Goal: Task Accomplishment & Management: Use online tool/utility

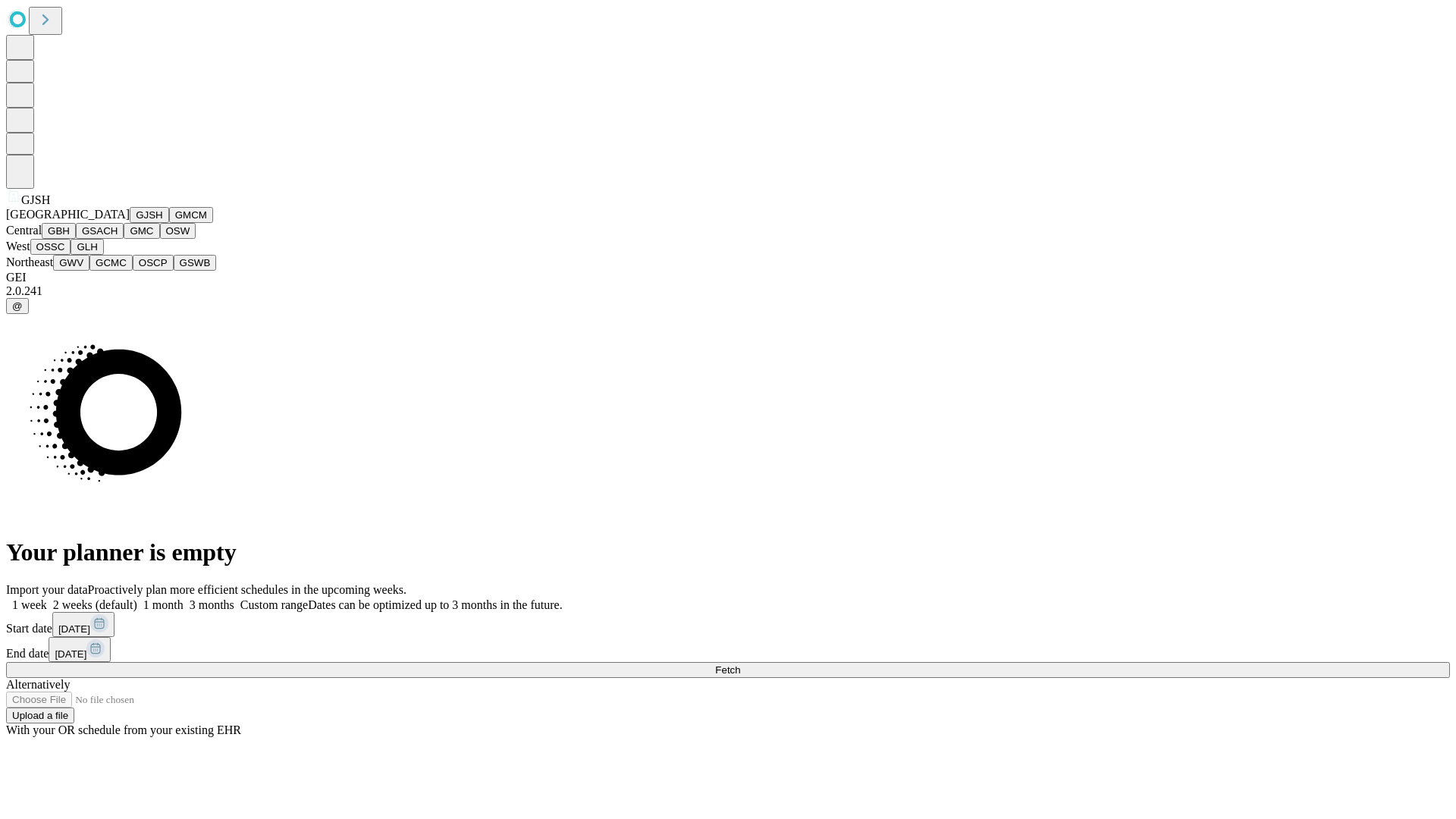
click at [130, 223] on button "GJSH" at bounding box center [149, 214] width 39 height 16
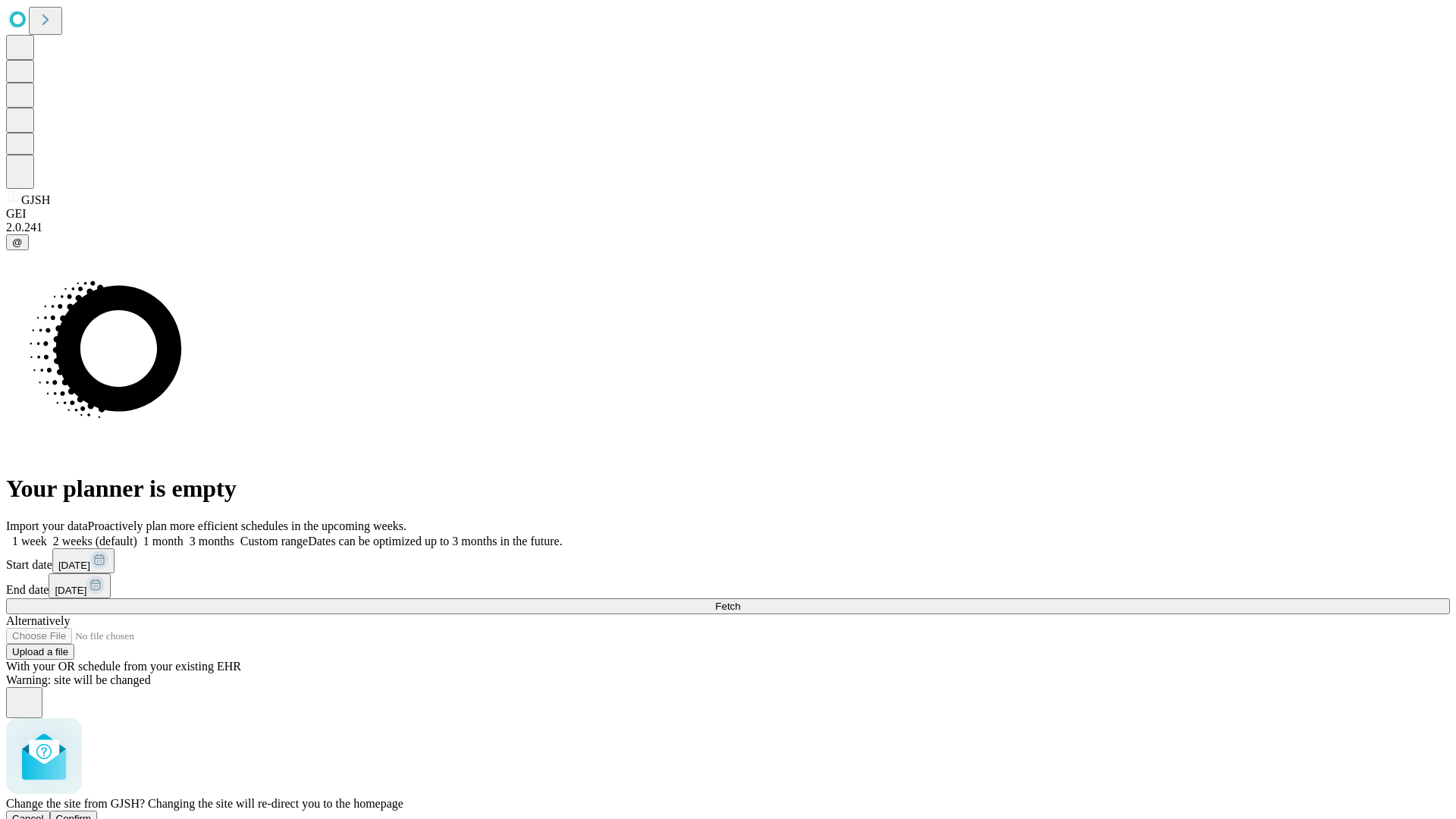
click at [92, 812] on span "Confirm" at bounding box center [74, 818] width 36 height 12
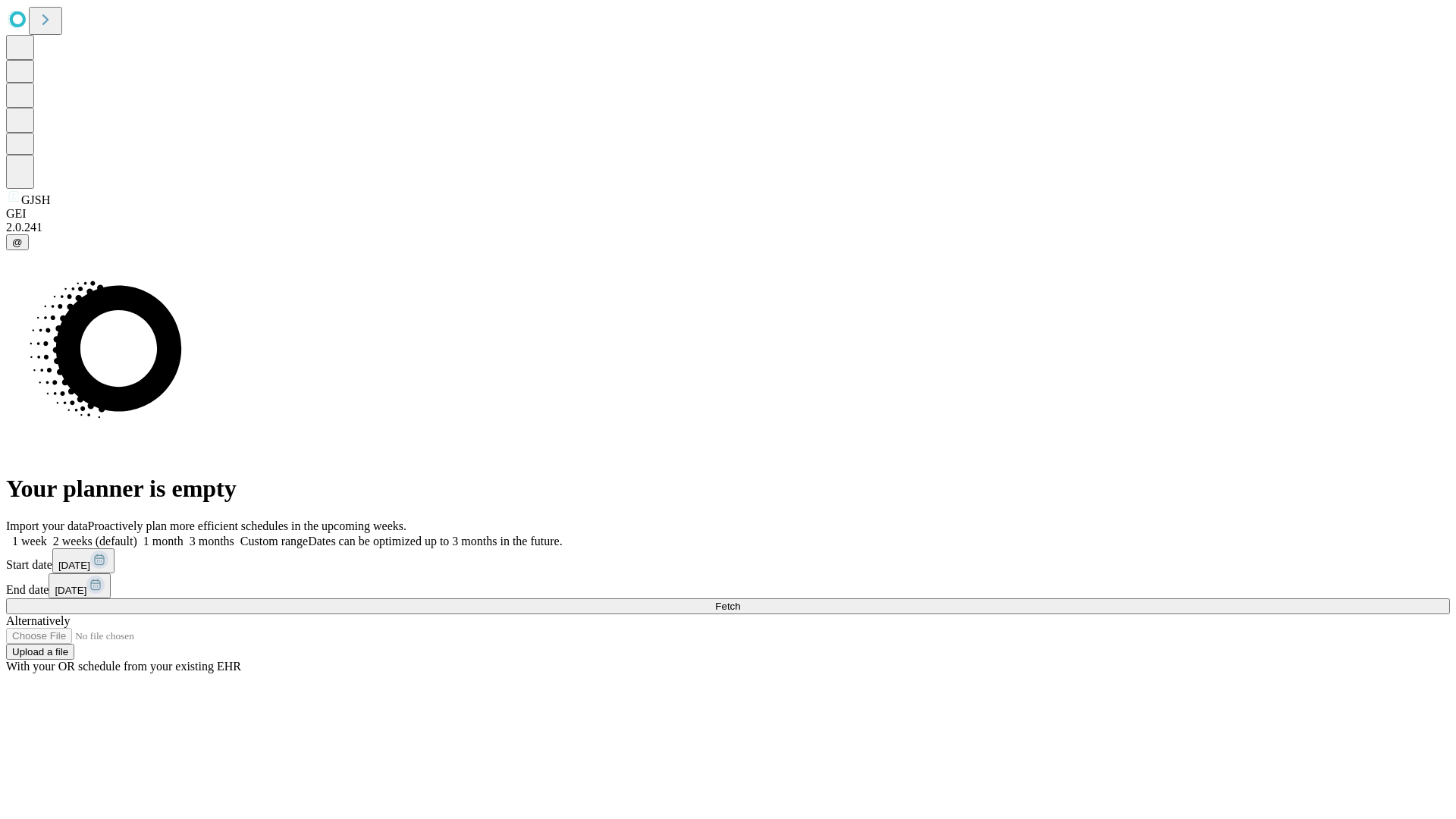
click at [137, 534] on label "2 weeks (default)" at bounding box center [92, 540] width 90 height 13
click at [740, 600] on span "Fetch" at bounding box center [728, 606] width 25 height 12
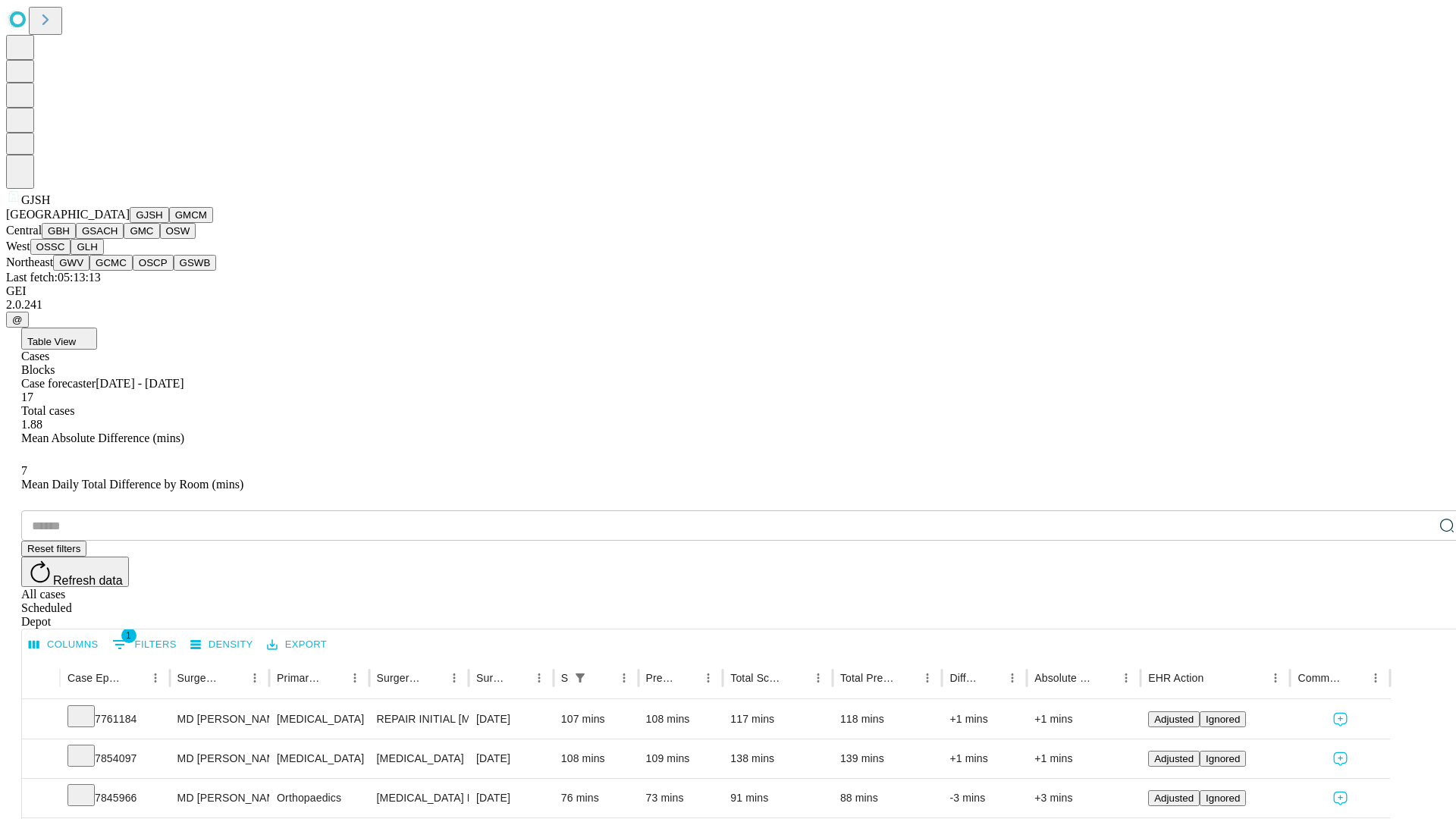
click at [169, 223] on button "GMCM" at bounding box center [191, 214] width 44 height 16
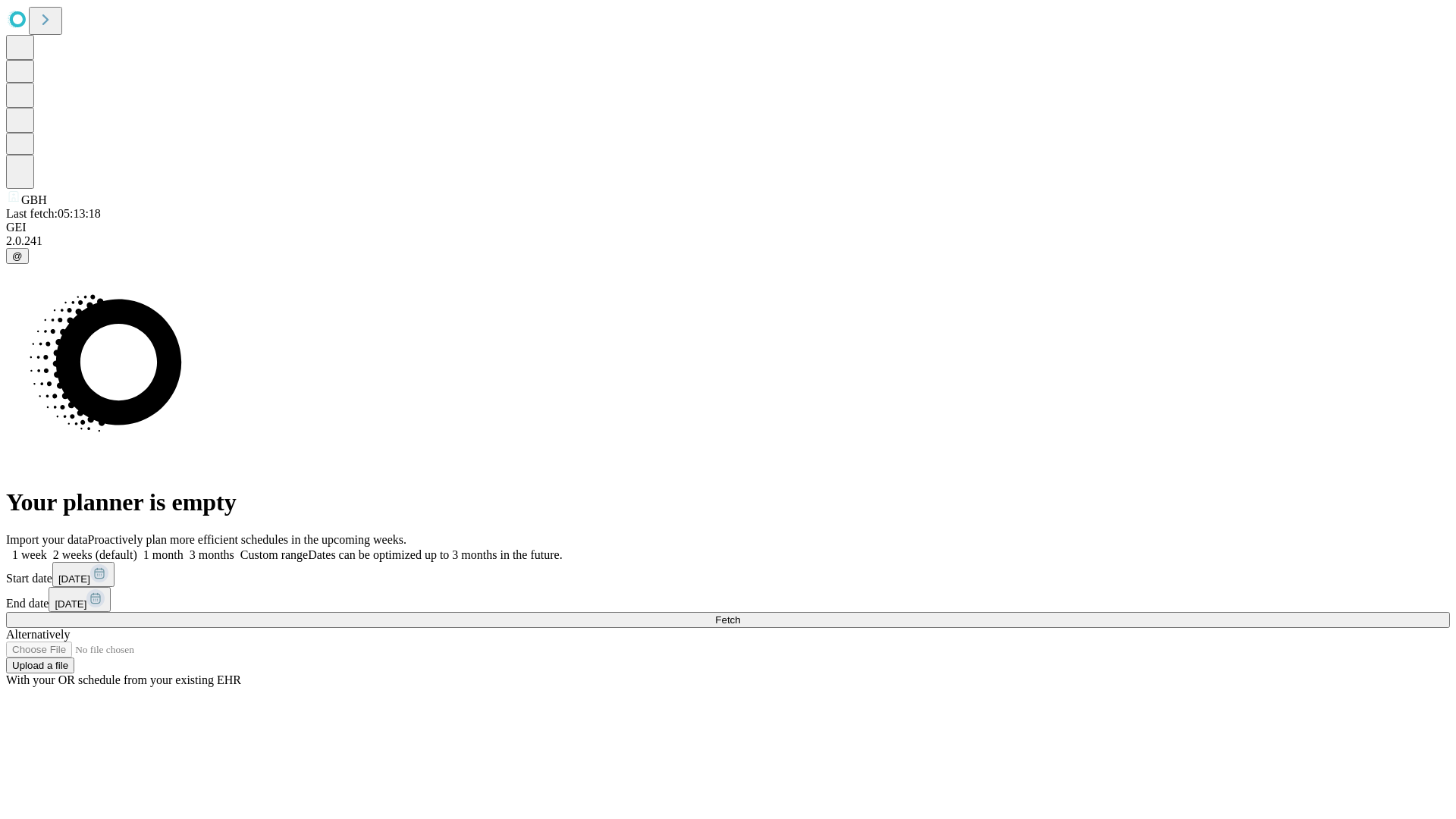
click at [137, 548] on label "2 weeks (default)" at bounding box center [92, 554] width 90 height 13
click at [740, 614] on span "Fetch" at bounding box center [728, 620] width 25 height 12
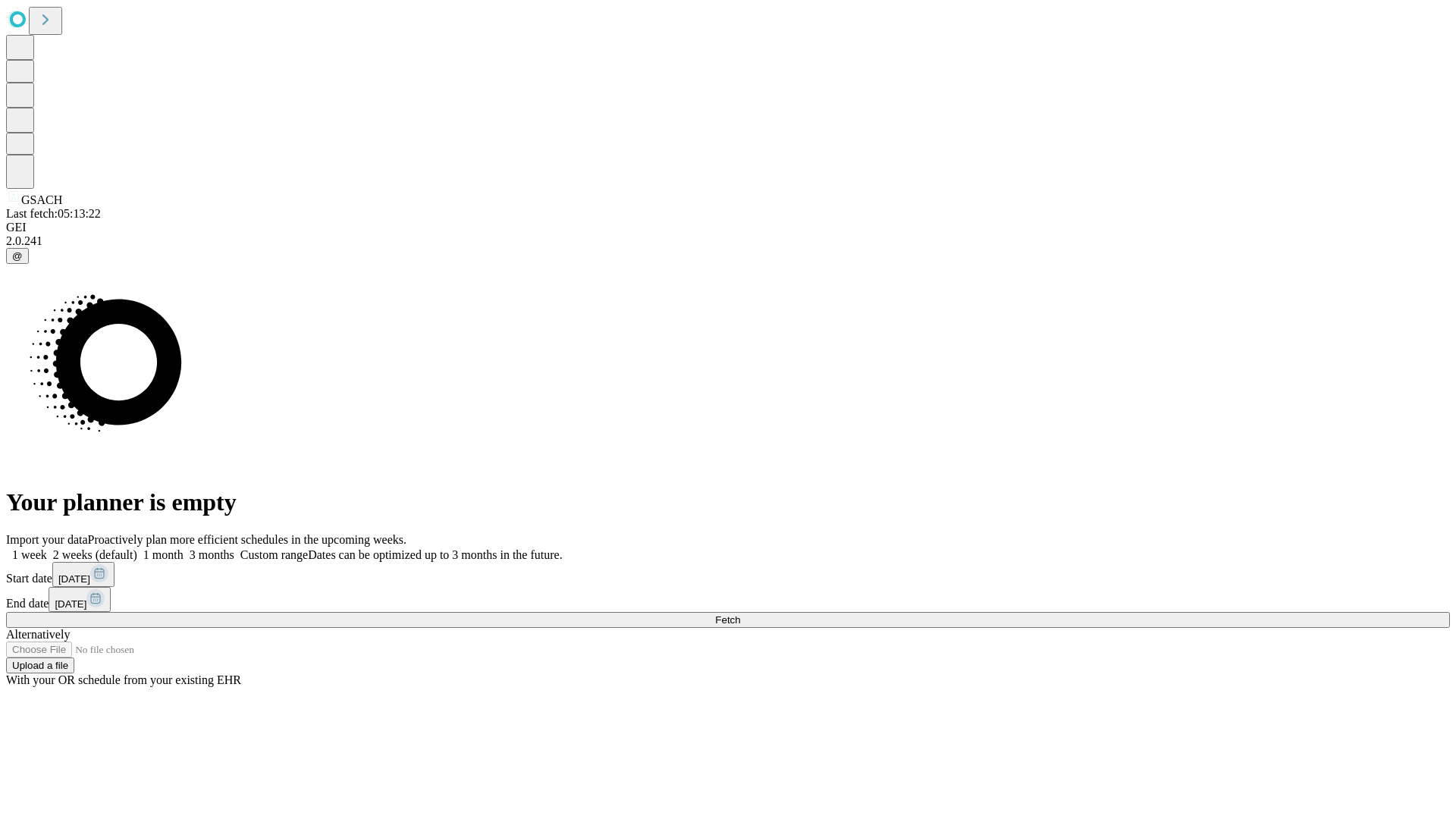
click at [137, 548] on label "2 weeks (default)" at bounding box center [92, 554] width 90 height 13
click at [740, 614] on span "Fetch" at bounding box center [728, 620] width 25 height 12
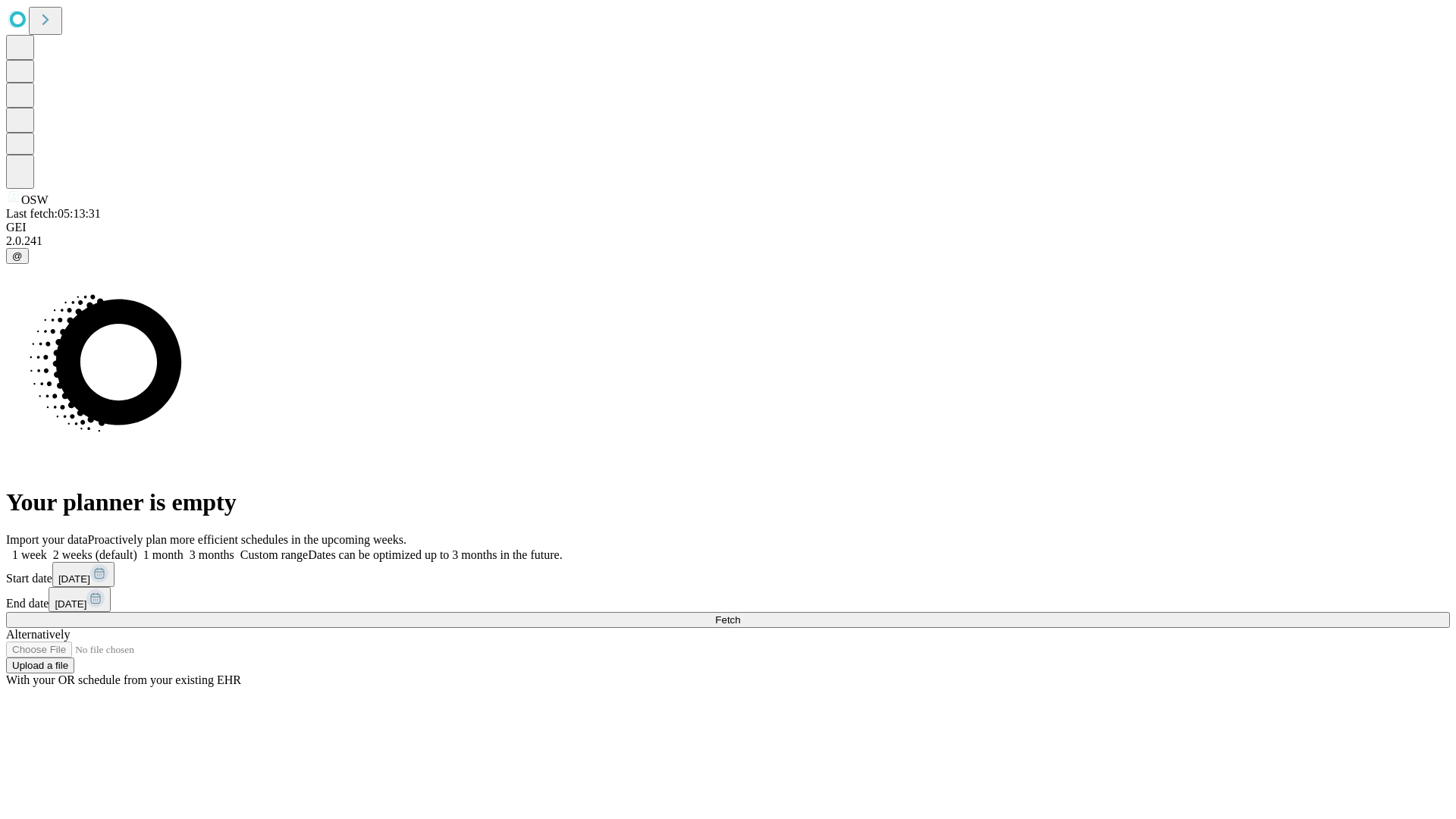
click at [137, 548] on label "2 weeks (default)" at bounding box center [92, 554] width 90 height 13
click at [740, 614] on span "Fetch" at bounding box center [728, 620] width 25 height 12
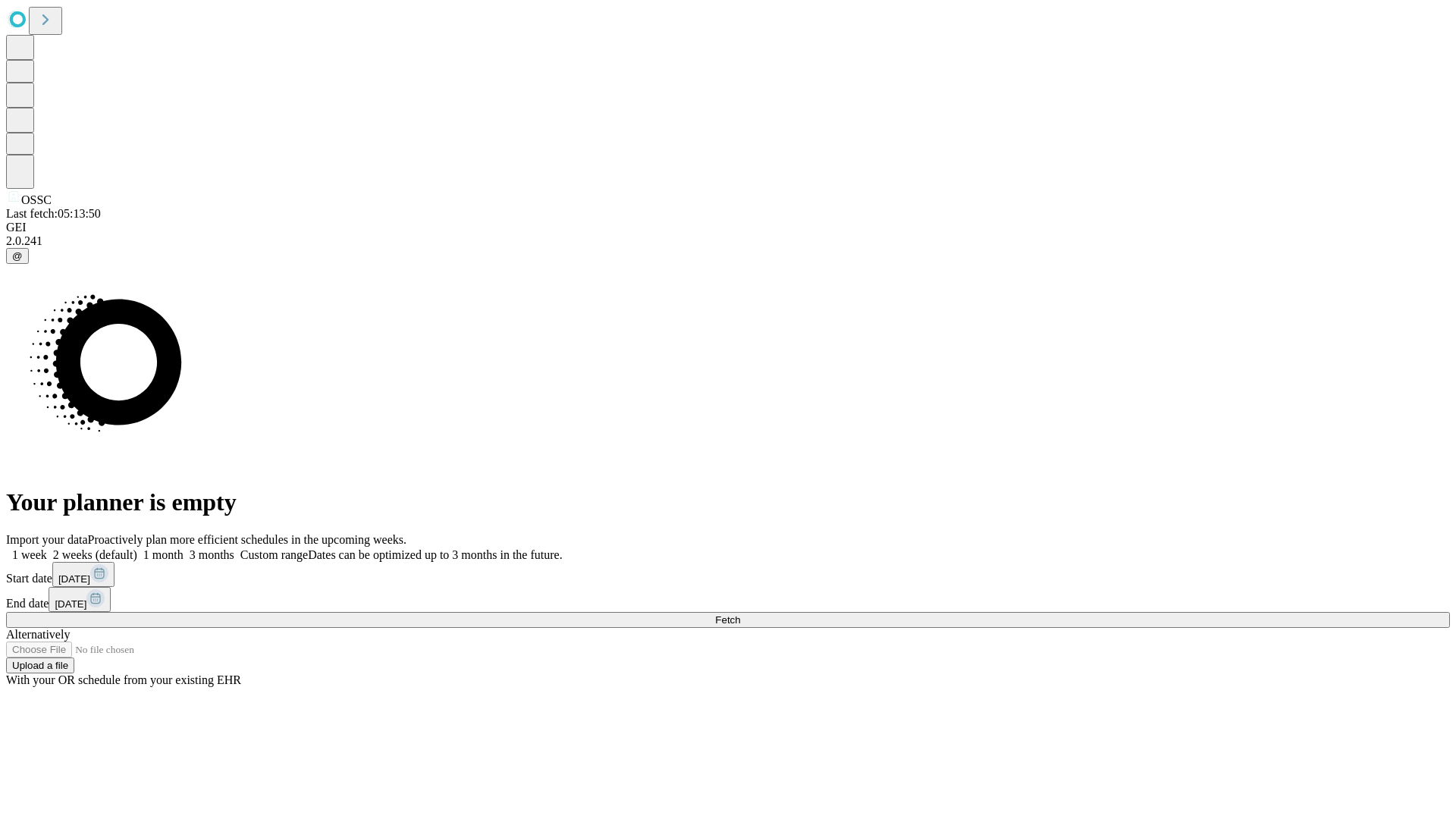
click at [137, 548] on label "2 weeks (default)" at bounding box center [92, 554] width 90 height 13
click at [740, 614] on span "Fetch" at bounding box center [728, 620] width 25 height 12
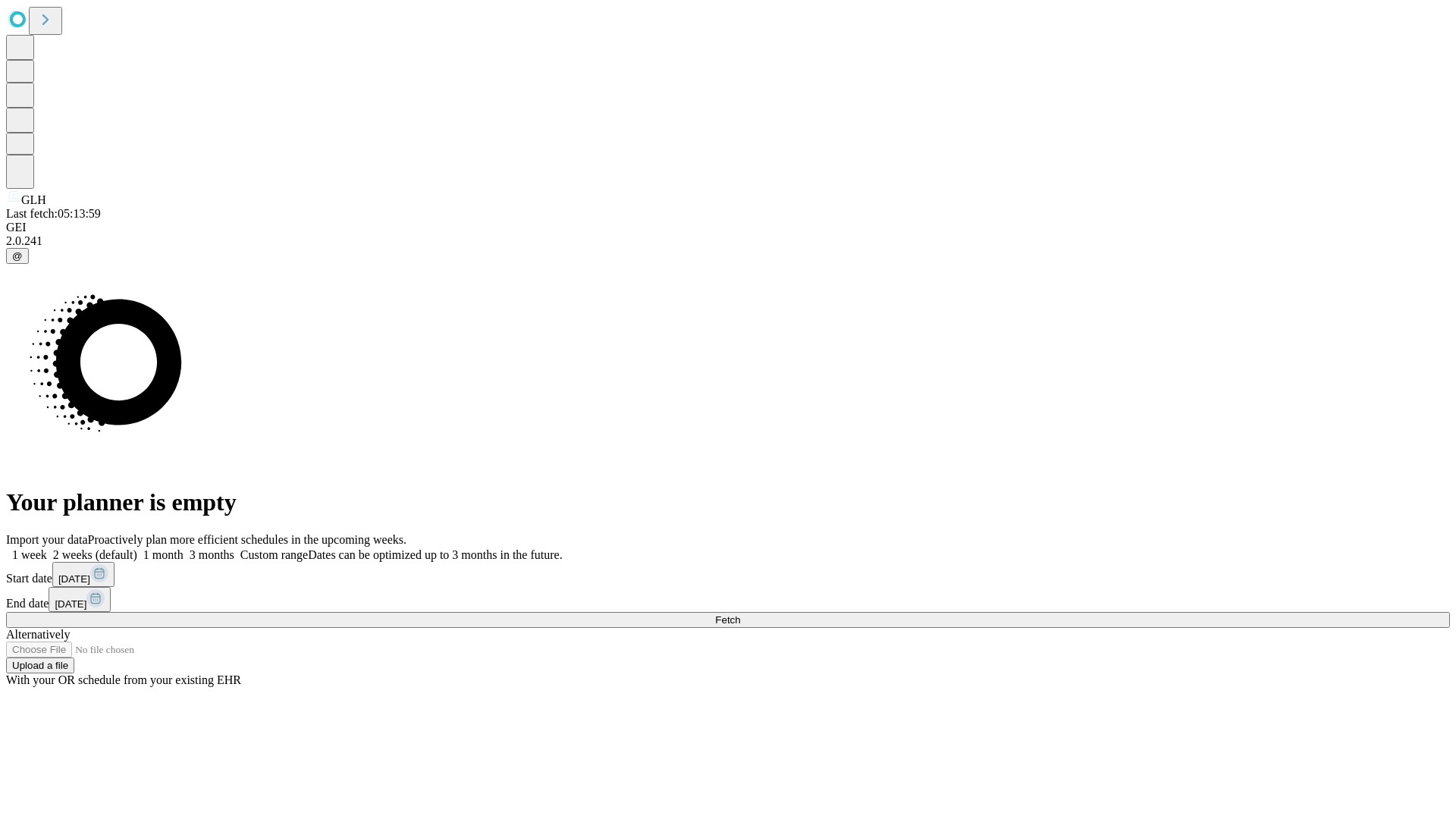
click at [137, 548] on label "2 weeks (default)" at bounding box center [92, 554] width 90 height 13
click at [740, 614] on span "Fetch" at bounding box center [728, 620] width 25 height 12
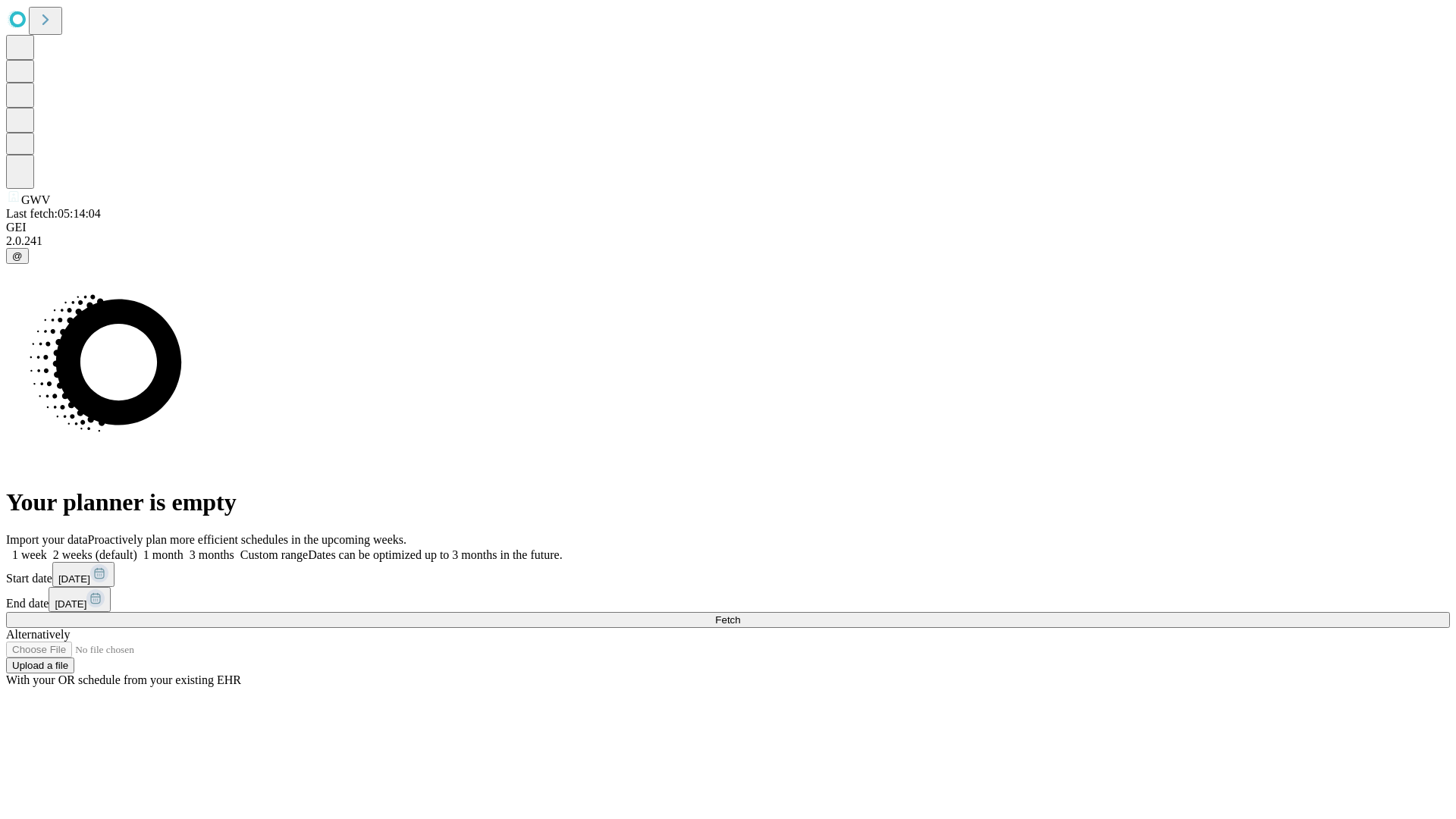
click at [137, 548] on label "2 weeks (default)" at bounding box center [92, 554] width 90 height 13
click at [740, 614] on span "Fetch" at bounding box center [728, 620] width 25 height 12
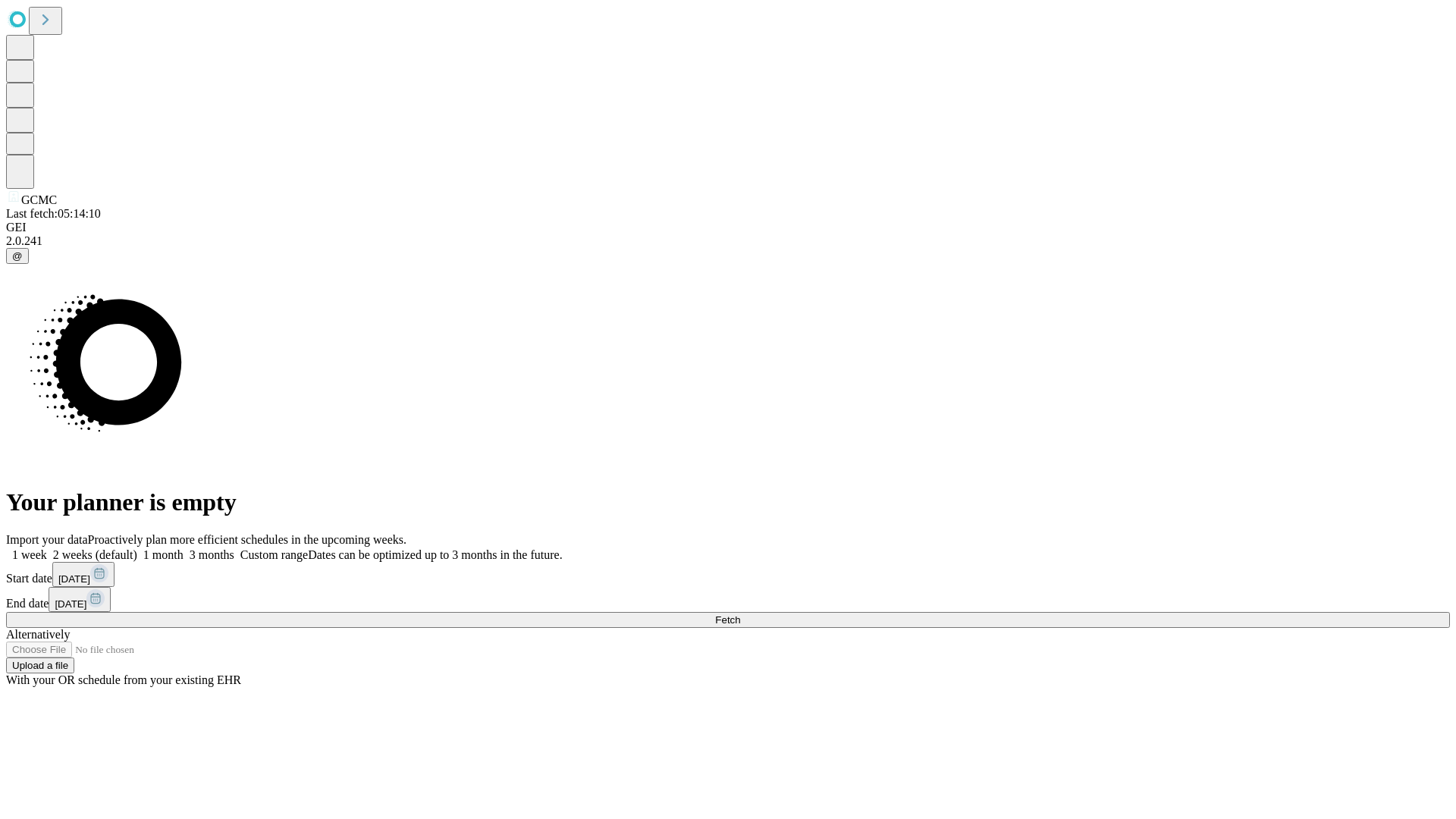
click at [137, 548] on label "2 weeks (default)" at bounding box center [92, 554] width 90 height 13
click at [740, 614] on span "Fetch" at bounding box center [728, 620] width 25 height 12
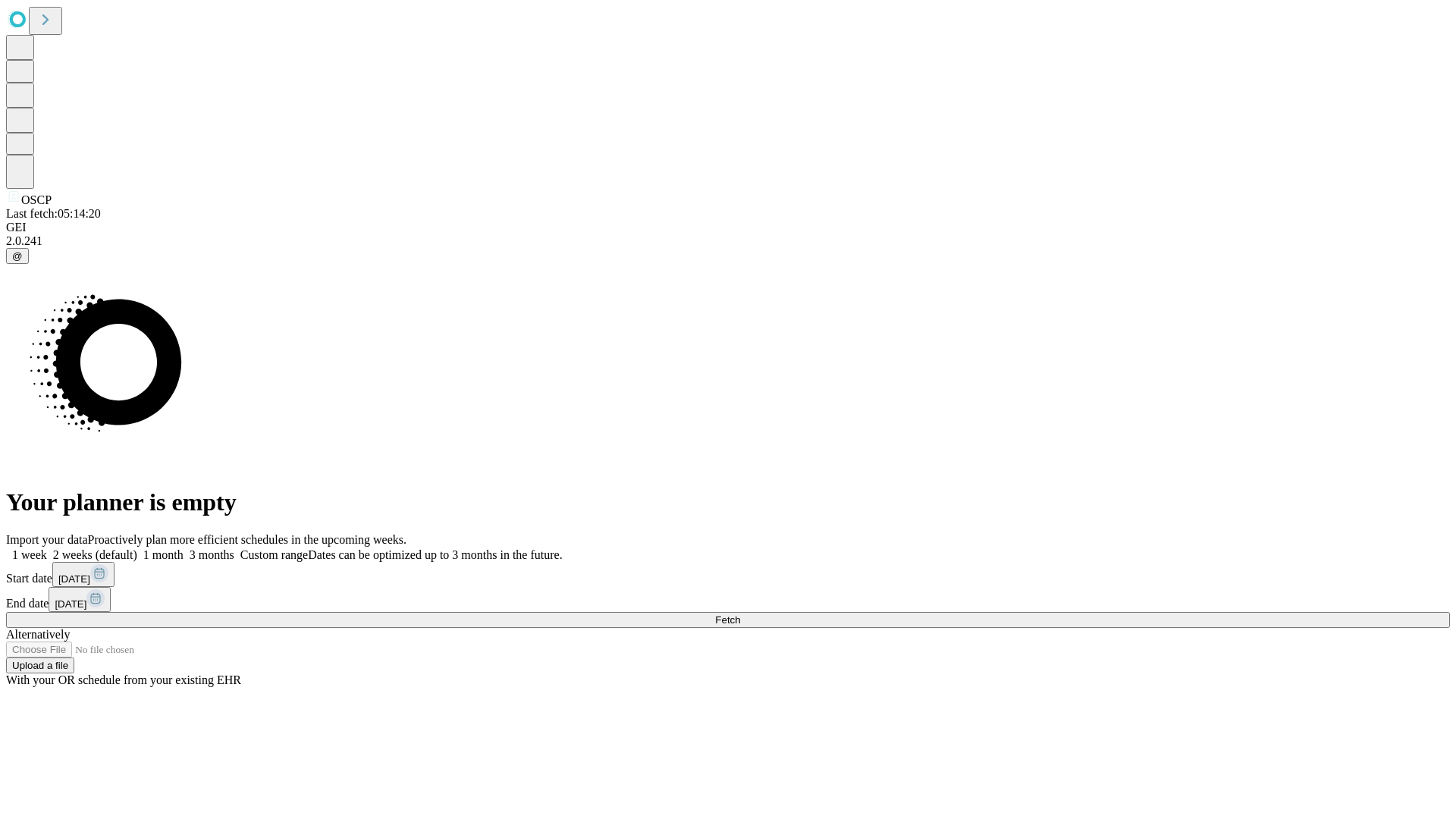
click at [137, 548] on label "2 weeks (default)" at bounding box center [92, 554] width 90 height 13
click at [740, 614] on span "Fetch" at bounding box center [728, 620] width 25 height 12
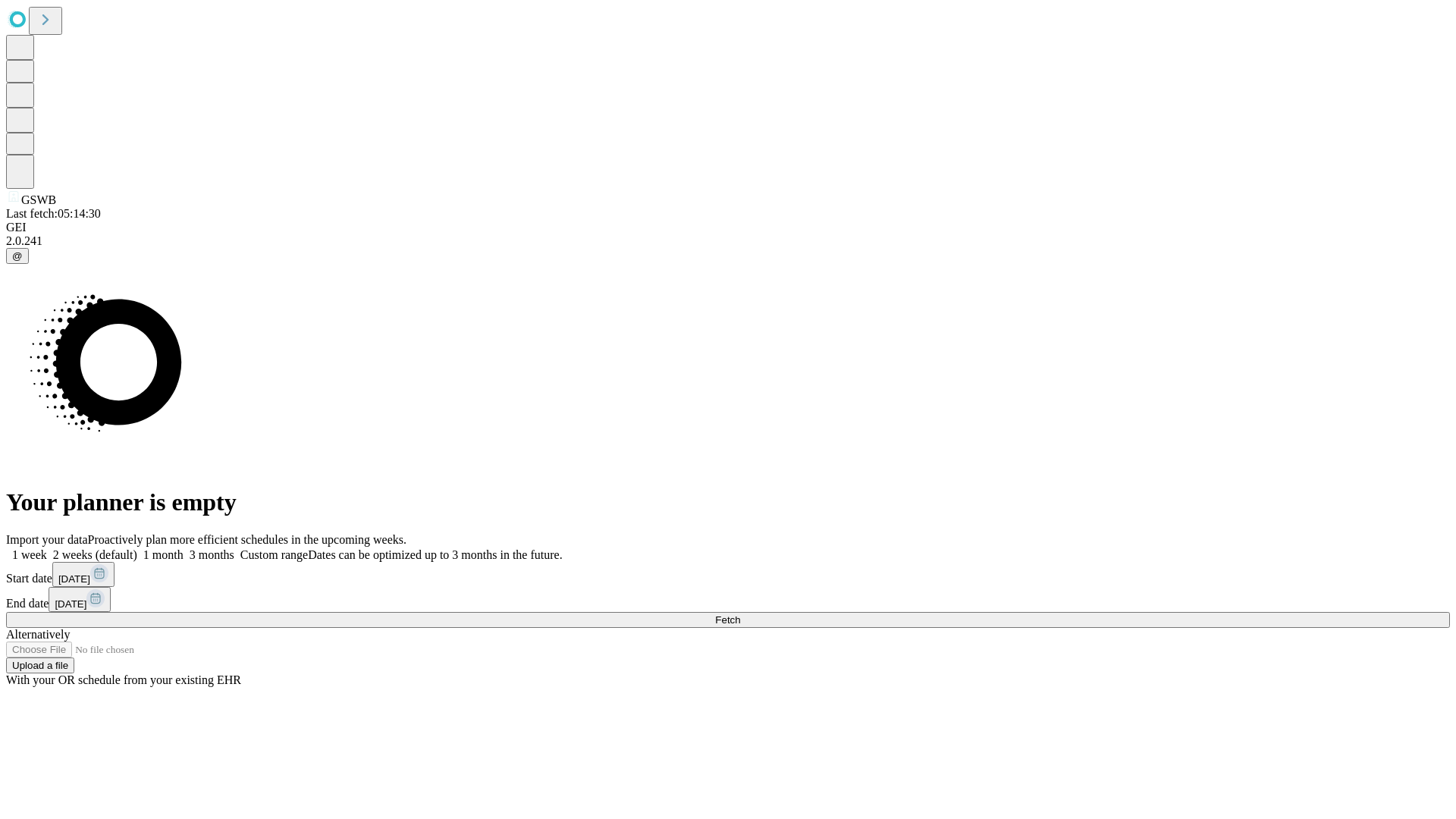
click at [137, 548] on label "2 weeks (default)" at bounding box center [92, 554] width 90 height 13
click at [740, 614] on span "Fetch" at bounding box center [728, 620] width 25 height 12
